Goal: Task Accomplishment & Management: Use online tool/utility

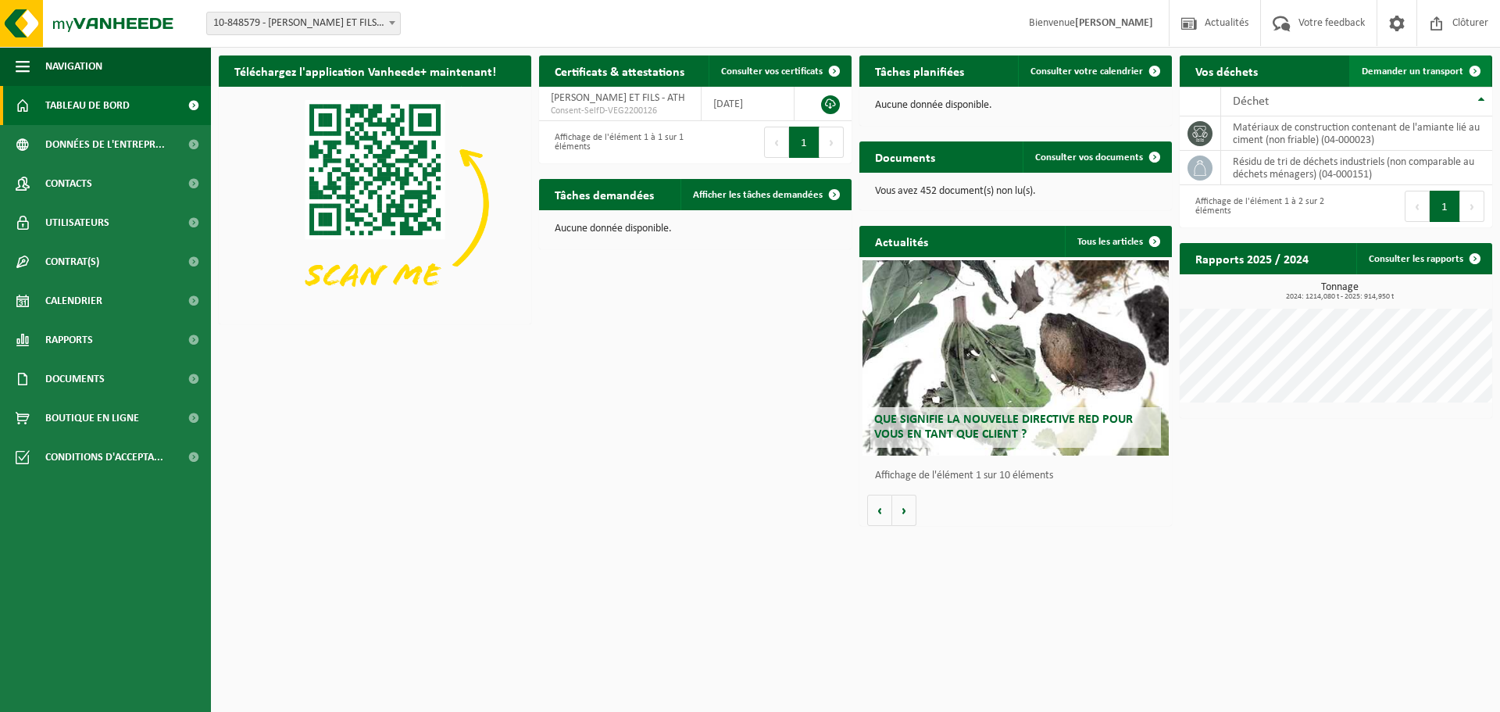
click at [1447, 67] on span "Demander un transport" at bounding box center [1413, 71] width 102 height 10
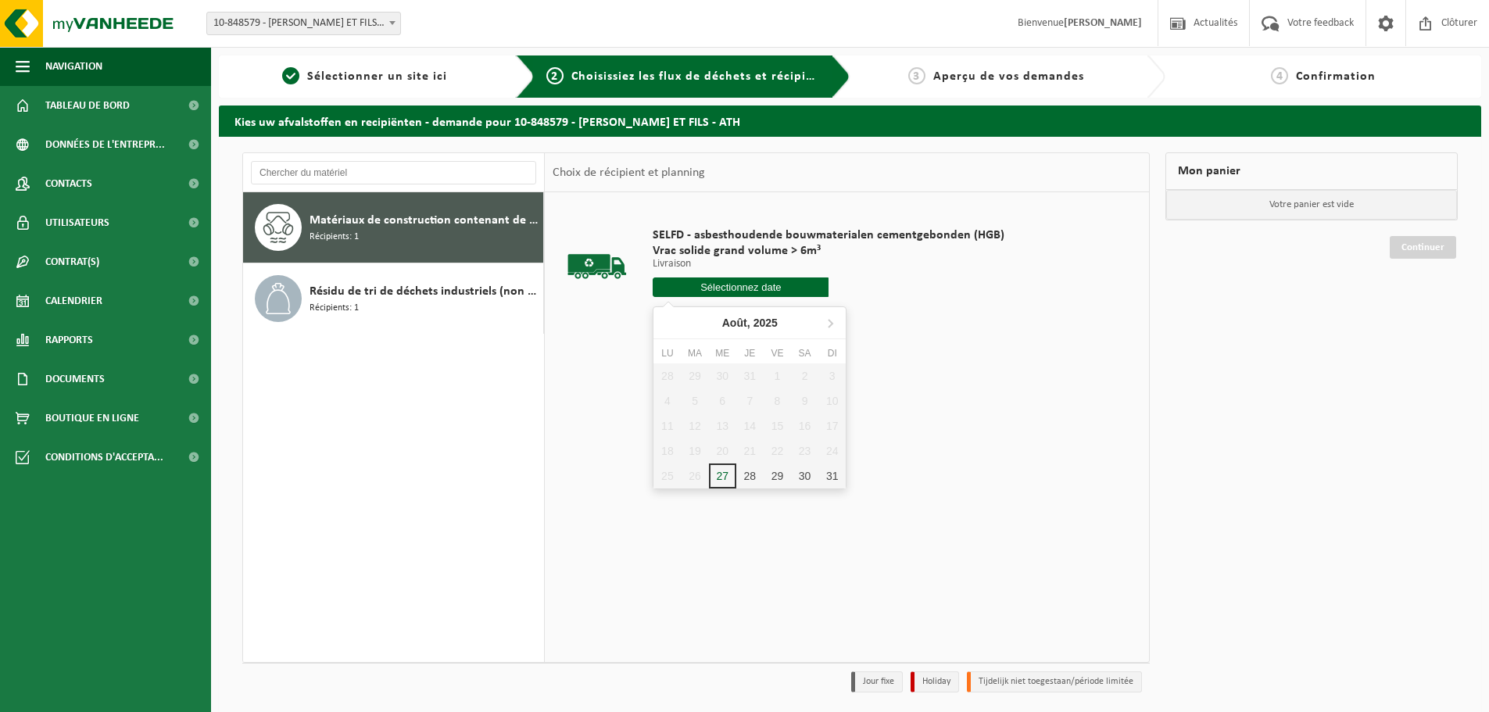
click at [786, 289] on input "text" at bounding box center [741, 287] width 176 height 20
click at [746, 478] on div "28" at bounding box center [749, 475] width 27 height 25
type input "à partir de 2025-08-28"
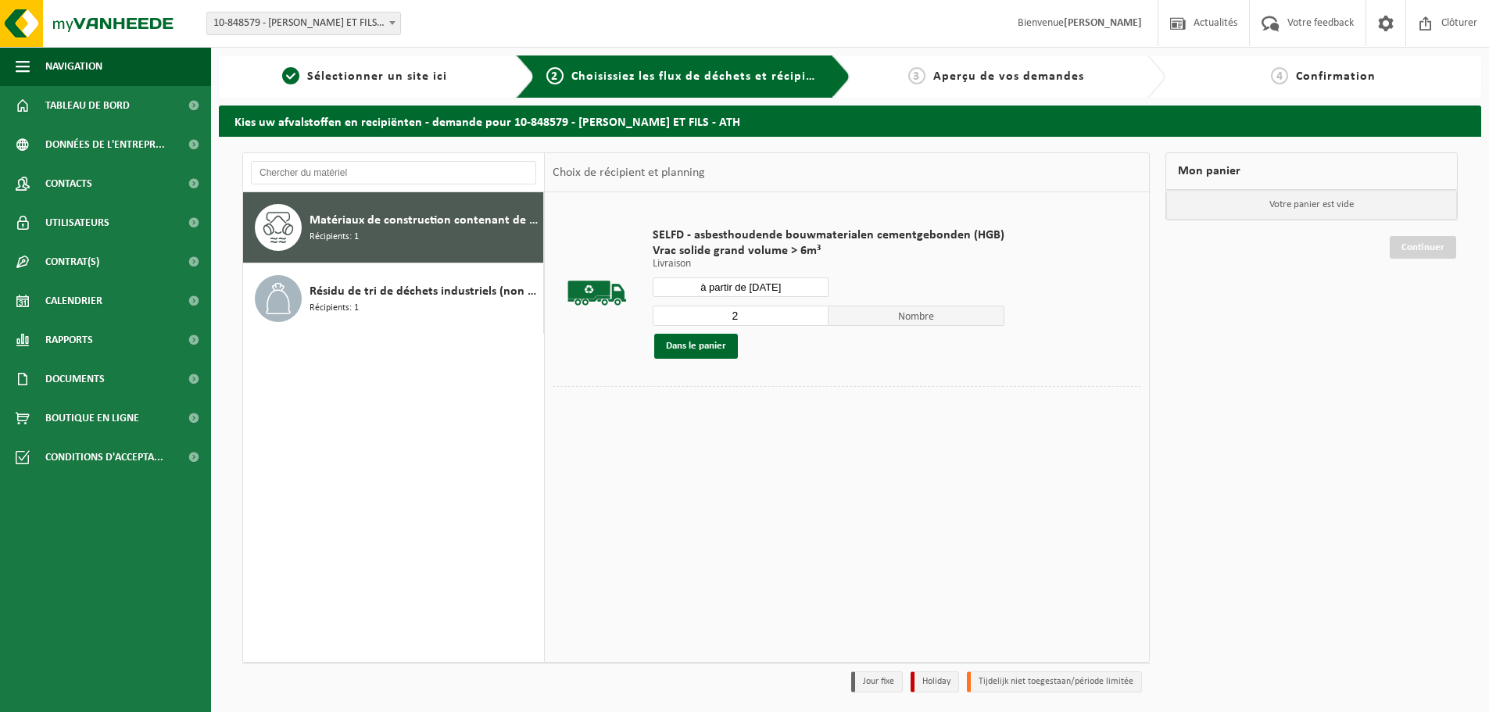
type input "2"
click at [816, 314] on input "2" at bounding box center [741, 316] width 176 height 20
click at [714, 346] on button "Dans le panier" at bounding box center [696, 346] width 84 height 25
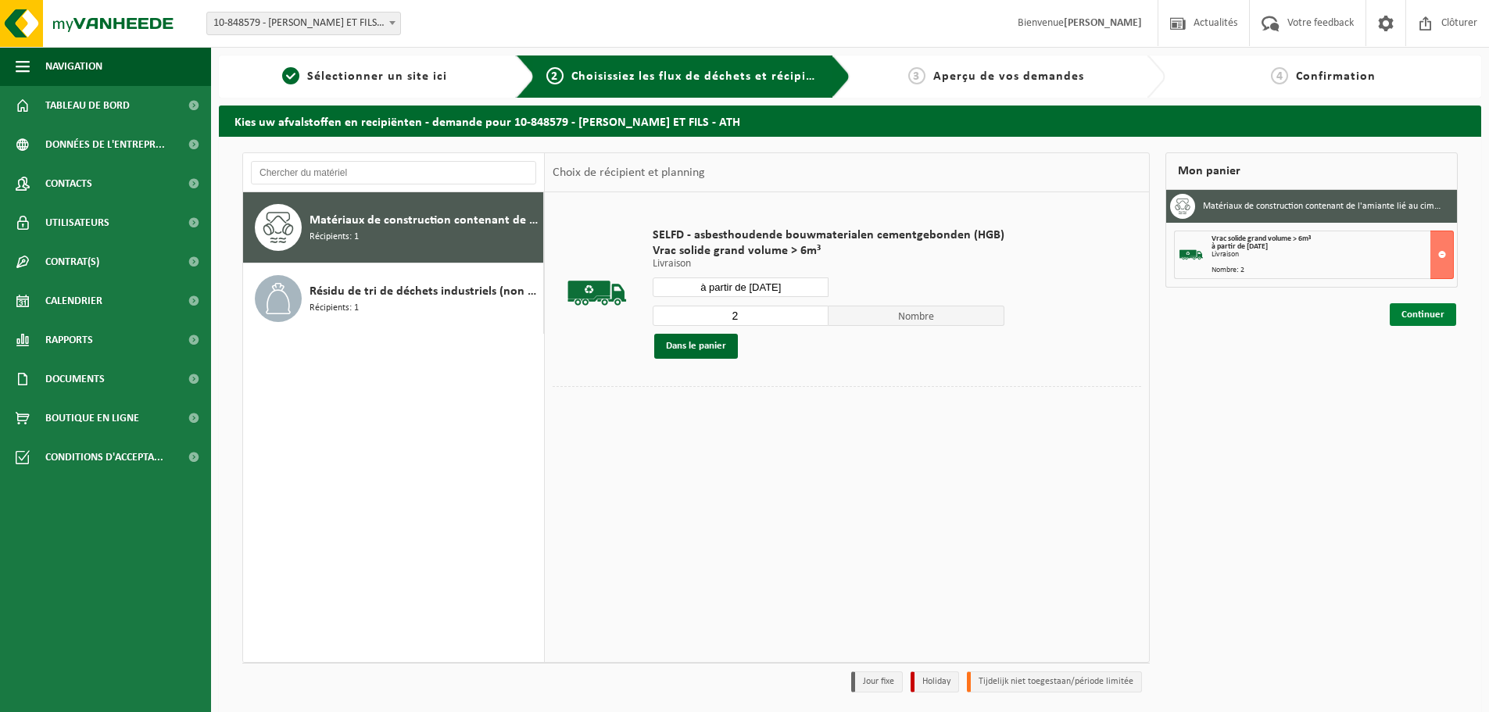
click at [1429, 315] on link "Continuer" at bounding box center [1422, 314] width 66 height 23
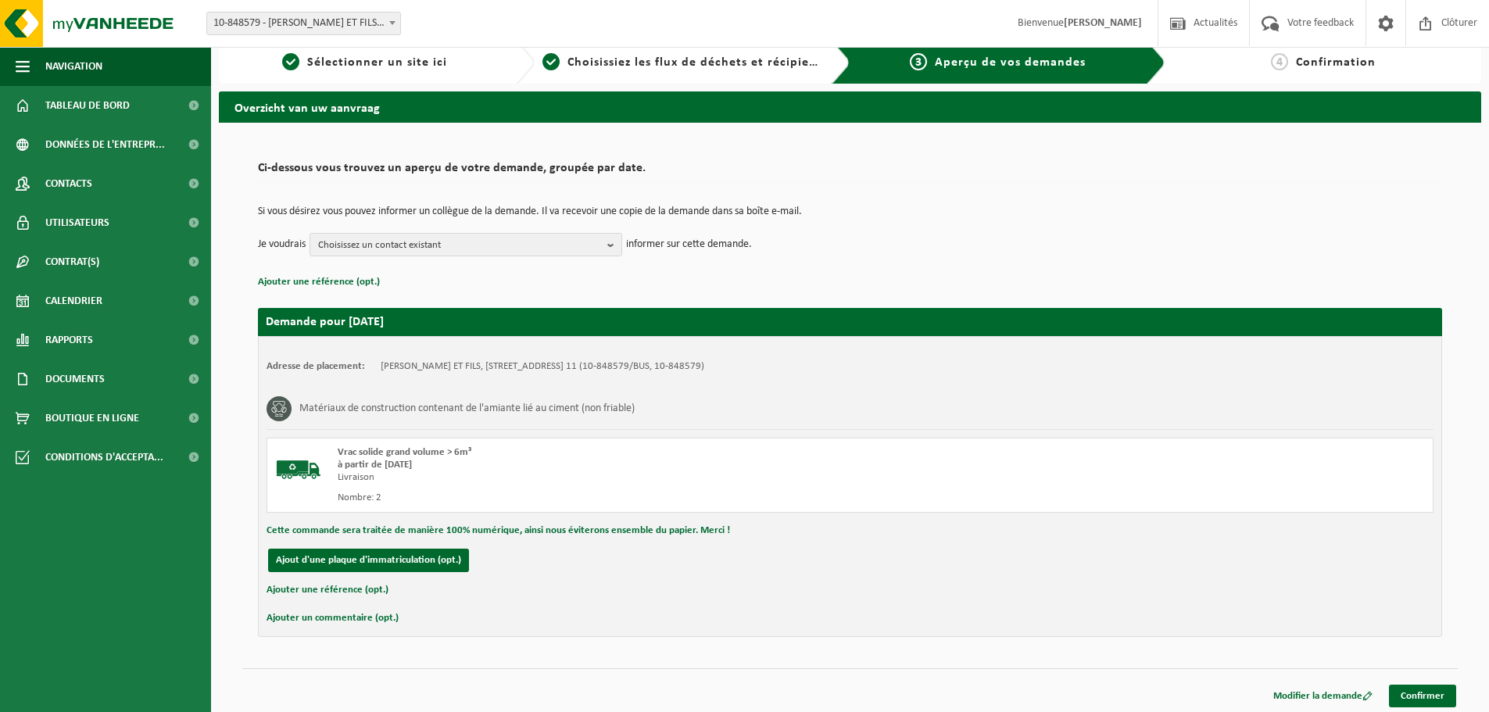
scroll to position [18, 0]
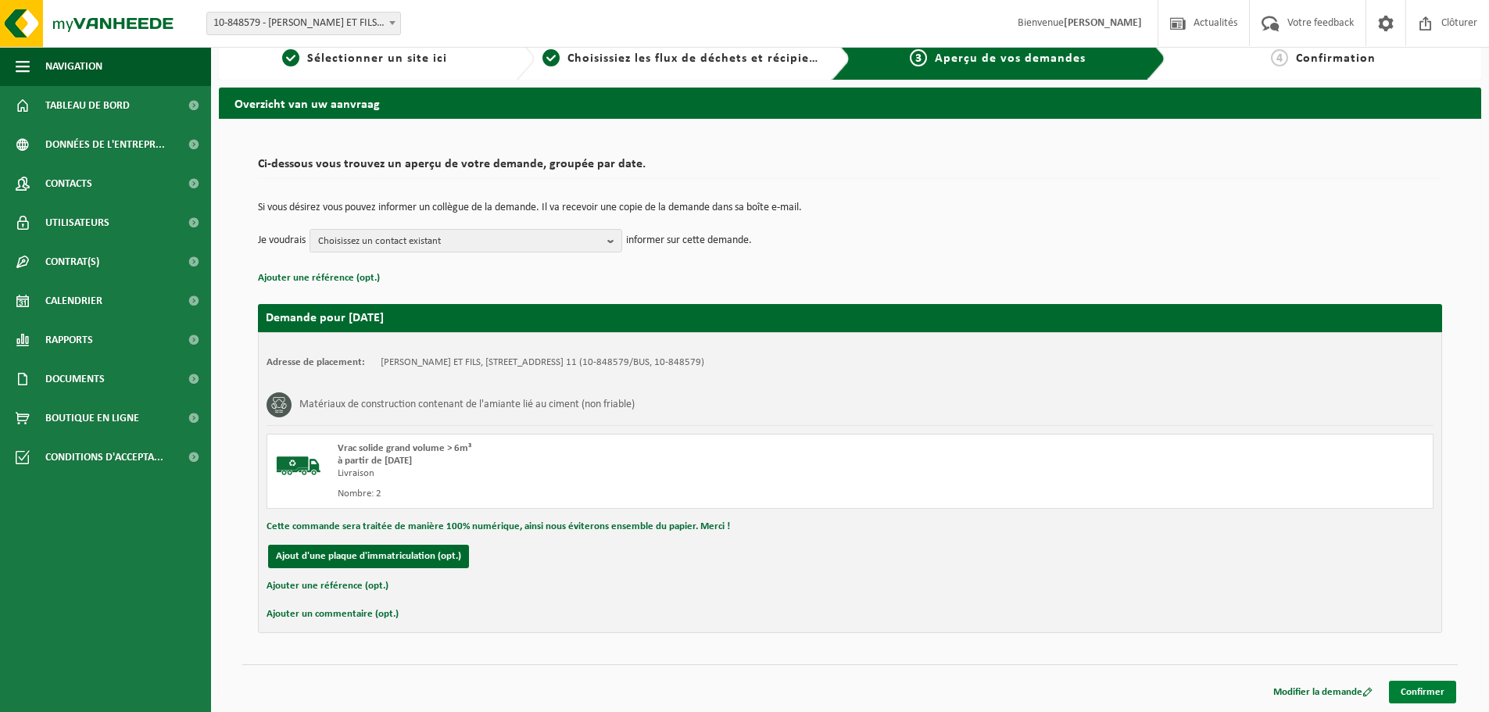
click at [1410, 685] on link "Confirmer" at bounding box center [1422, 692] width 67 height 23
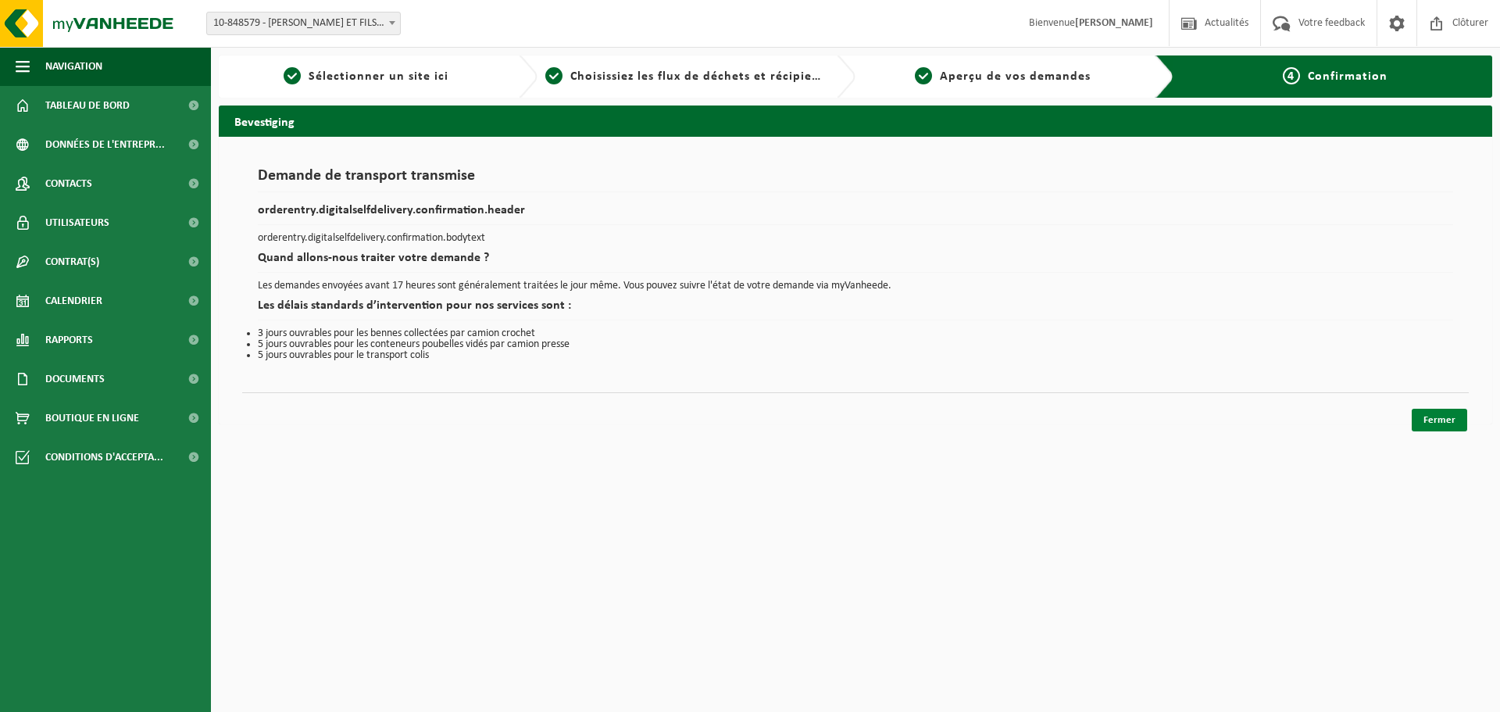
click at [1443, 421] on link "Fermer" at bounding box center [1439, 420] width 55 height 23
